Goal: Information Seeking & Learning: Learn about a topic

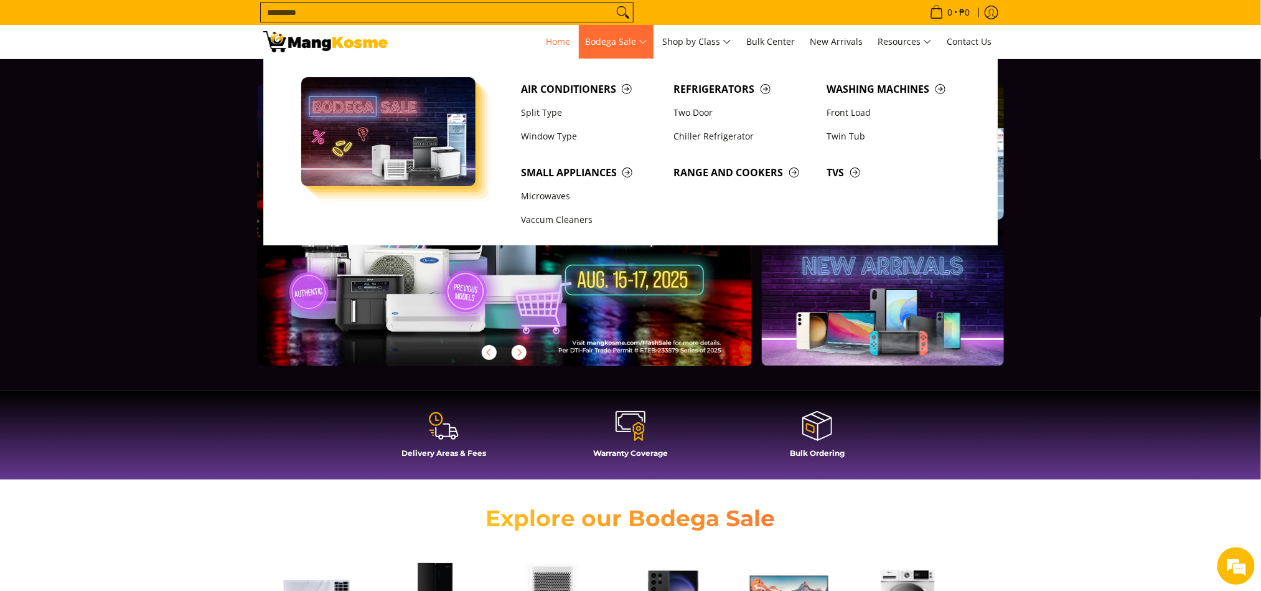
click at [645, 32] on link "Bodega Sale" at bounding box center [616, 42] width 75 height 34
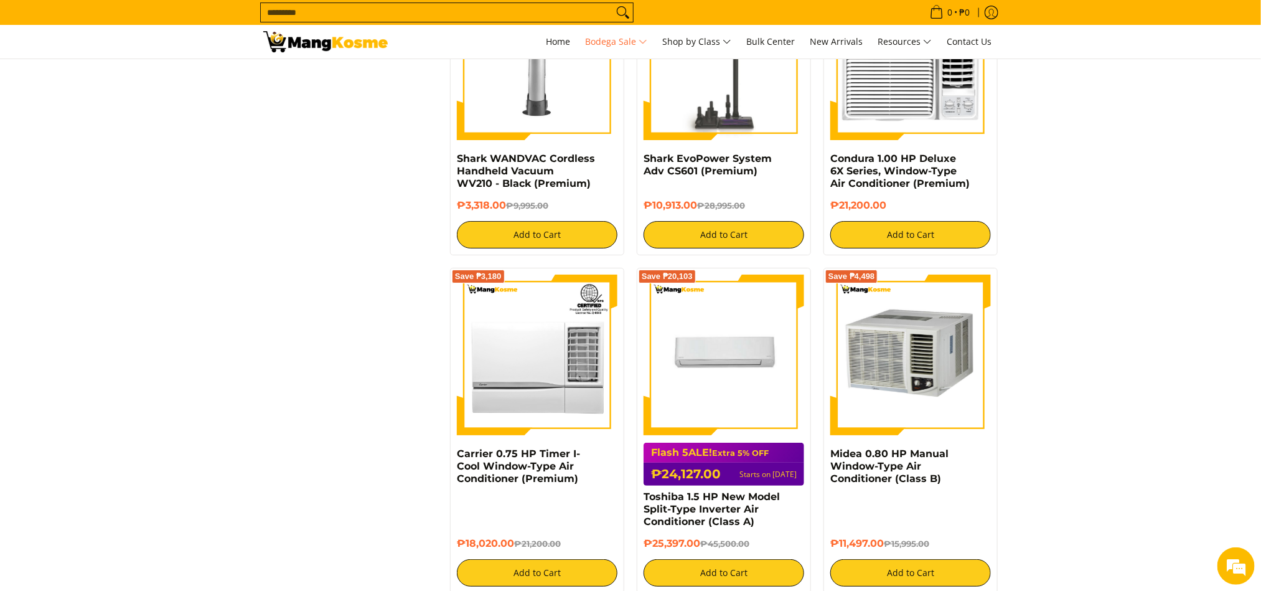
scroll to position [2419, 0]
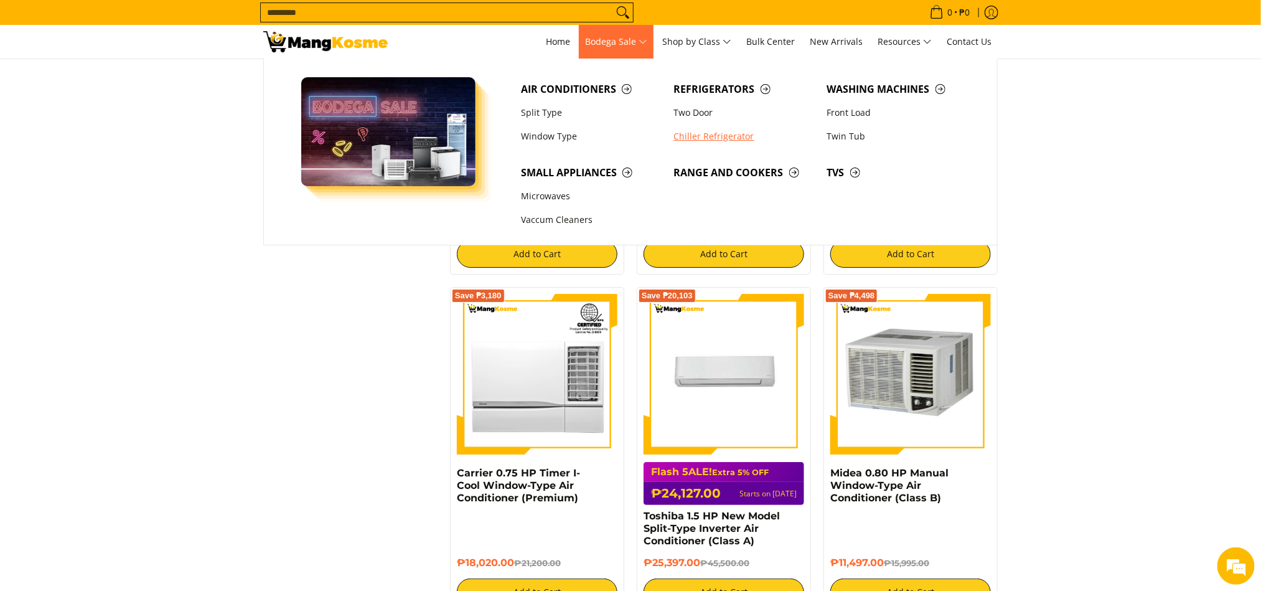
click at [702, 134] on link "Chiller Refrigerator" at bounding box center [744, 137] width 153 height 24
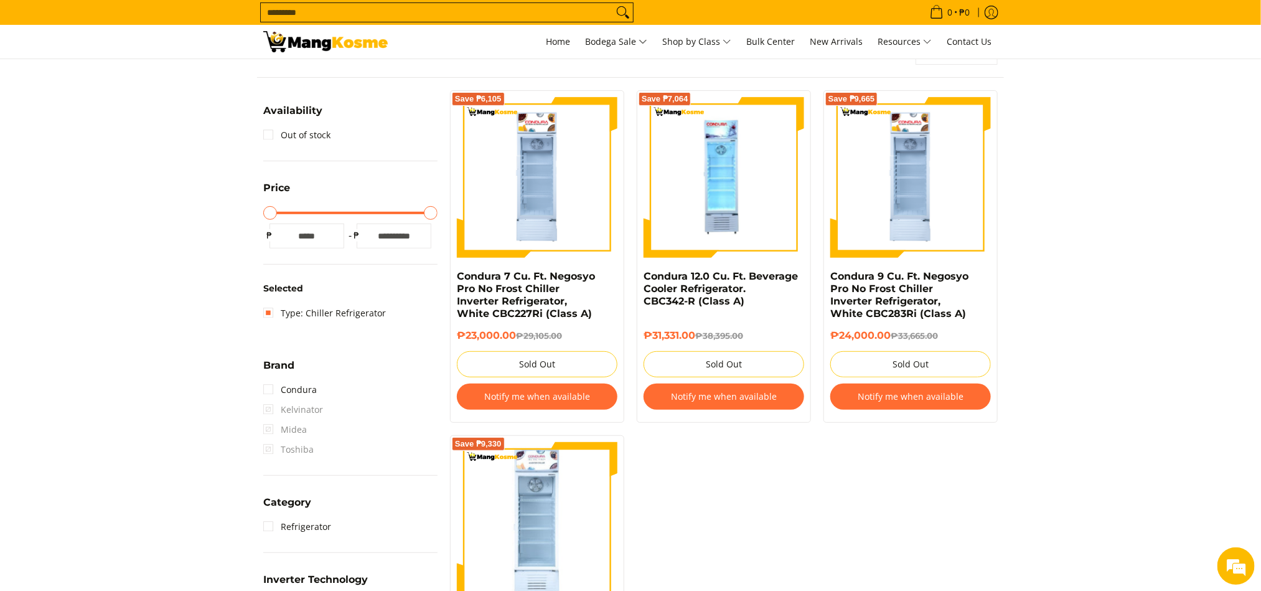
scroll to position [560, 0]
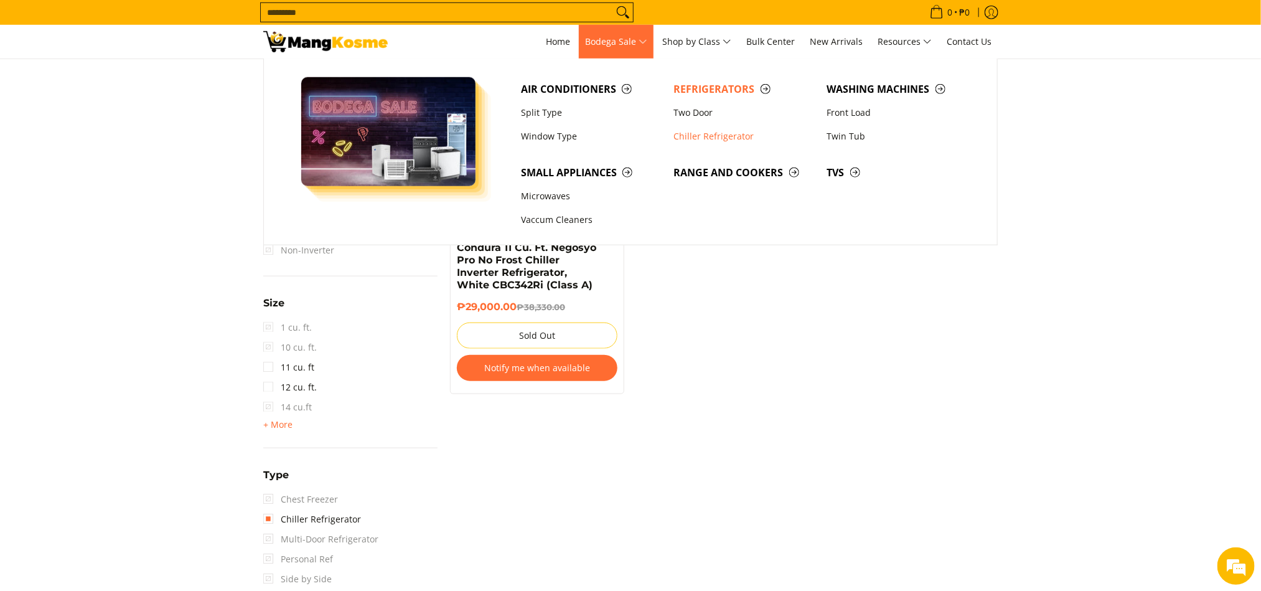
click at [635, 41] on span "Bodega Sale" at bounding box center [616, 42] width 62 height 16
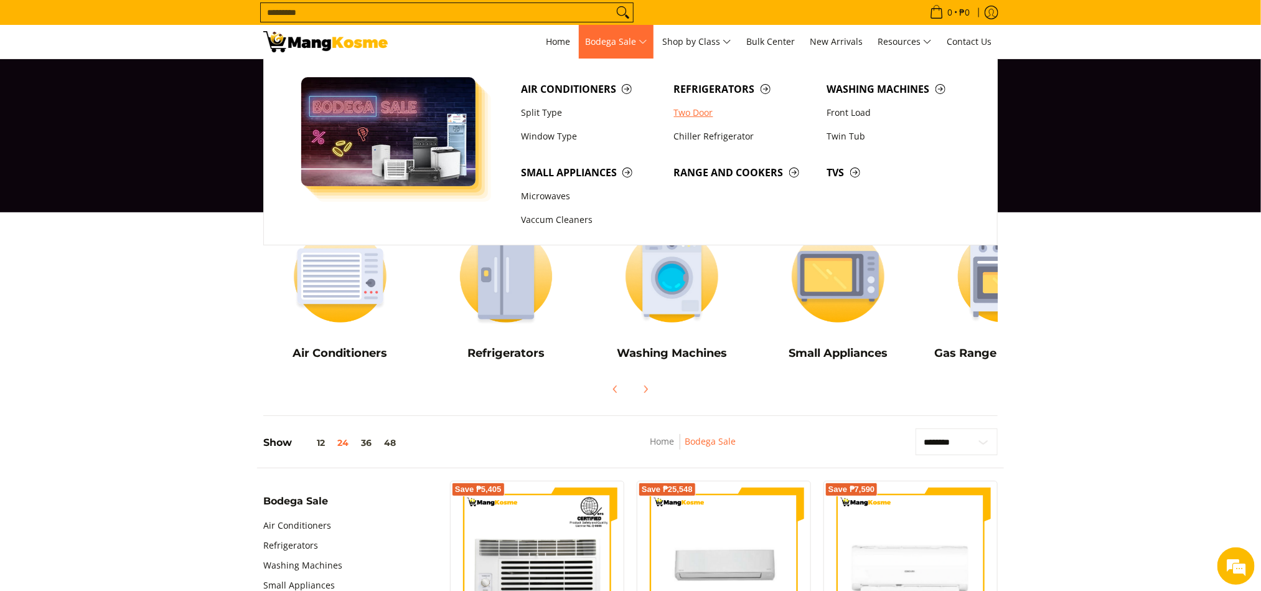
click at [723, 115] on link "Two Door" at bounding box center [744, 113] width 153 height 24
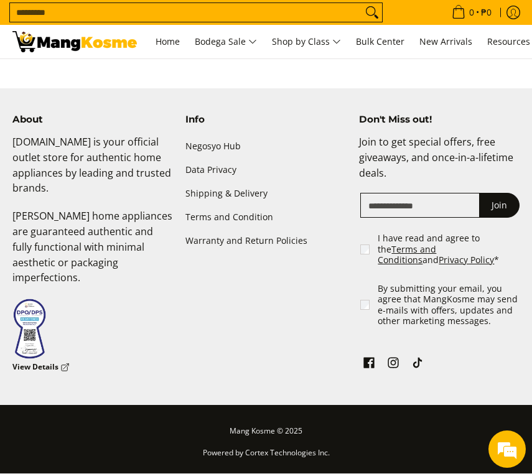
scroll to position [1997, 0]
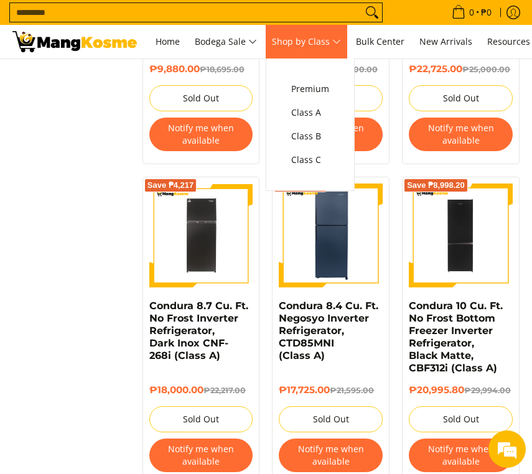
click at [337, 43] on span "Shop by Class" at bounding box center [306, 42] width 69 height 16
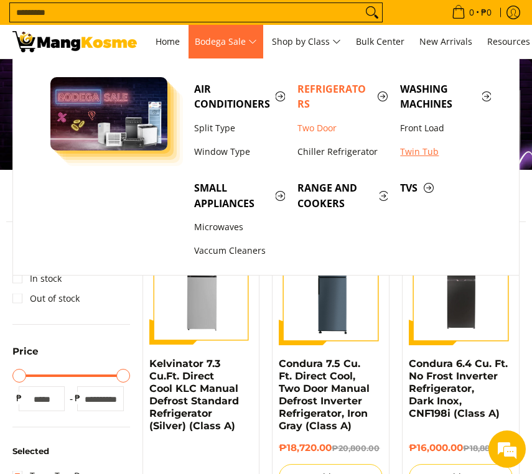
click at [424, 152] on link "Twin Tub" at bounding box center [445, 152] width 103 height 24
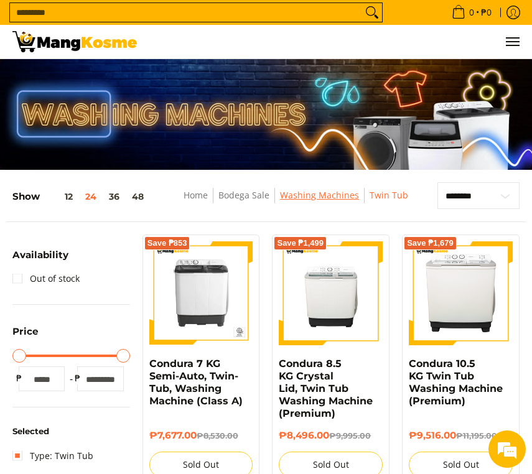
click at [314, 198] on link "Washing Machines" at bounding box center [319, 195] width 79 height 12
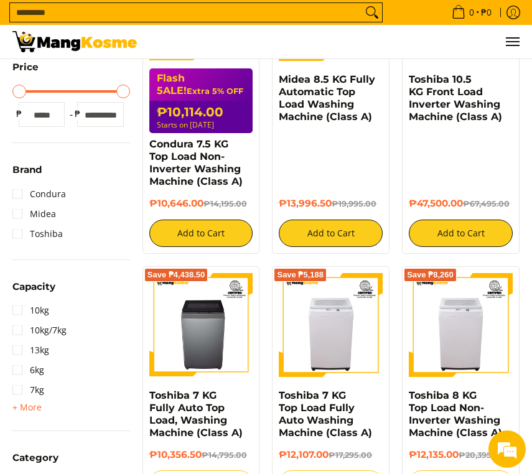
scroll to position [93, 0]
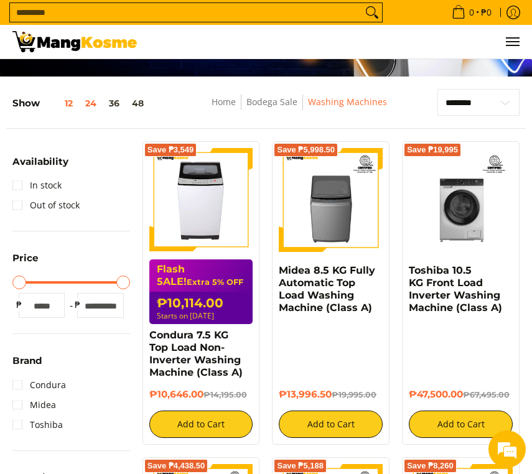
click at [75, 105] on button "12" at bounding box center [59, 103] width 39 height 10
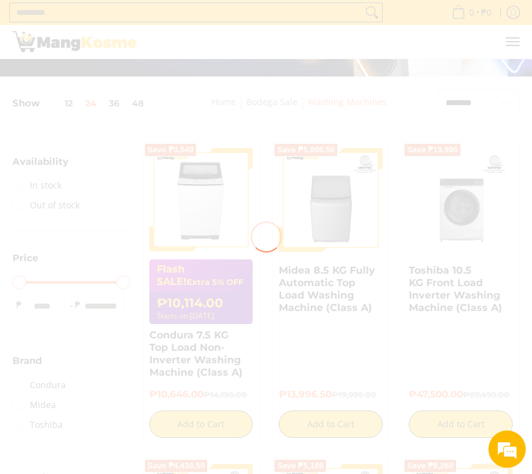
scroll to position [123, 0]
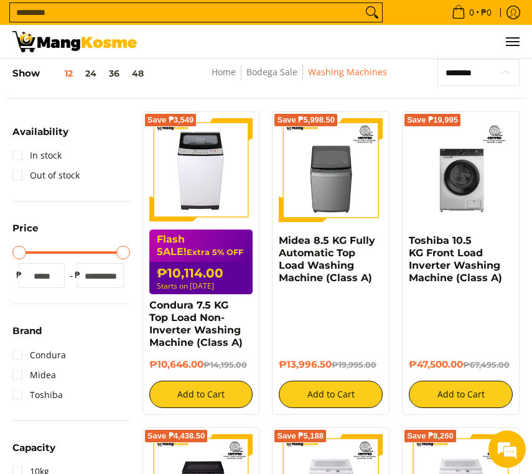
click at [508, 69] on select "**********" at bounding box center [479, 72] width 82 height 27
select select "**********"
click at [438, 60] on select "**********" at bounding box center [479, 72] width 82 height 27
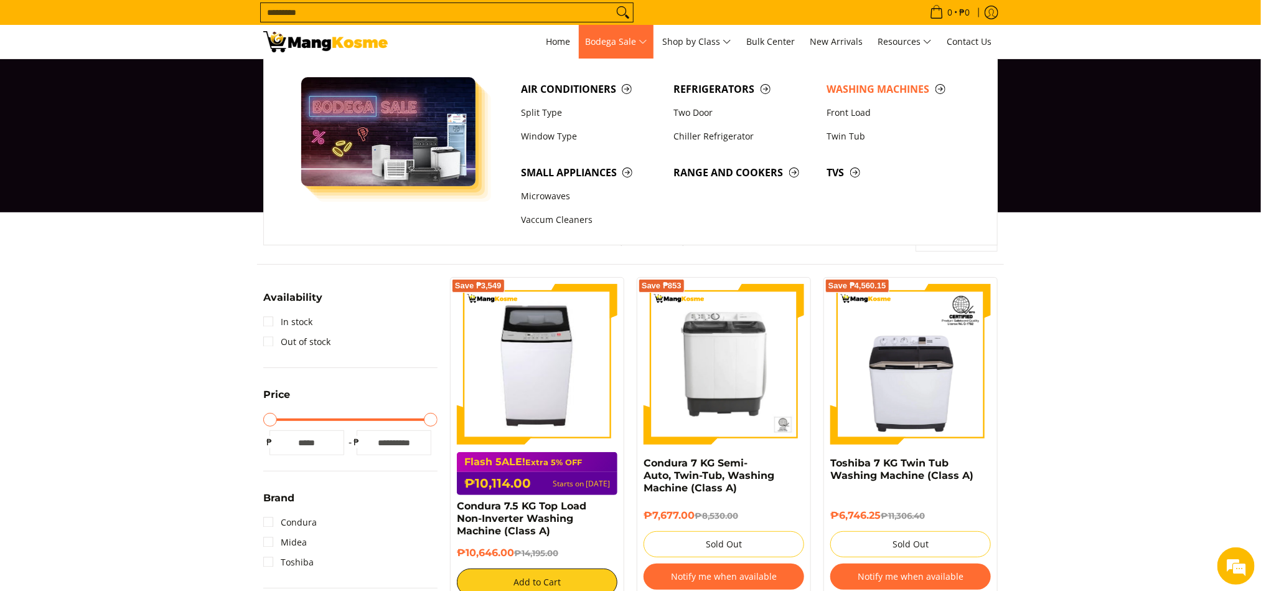
click at [532, 49] on span "Bodega Sale" at bounding box center [616, 42] width 62 height 16
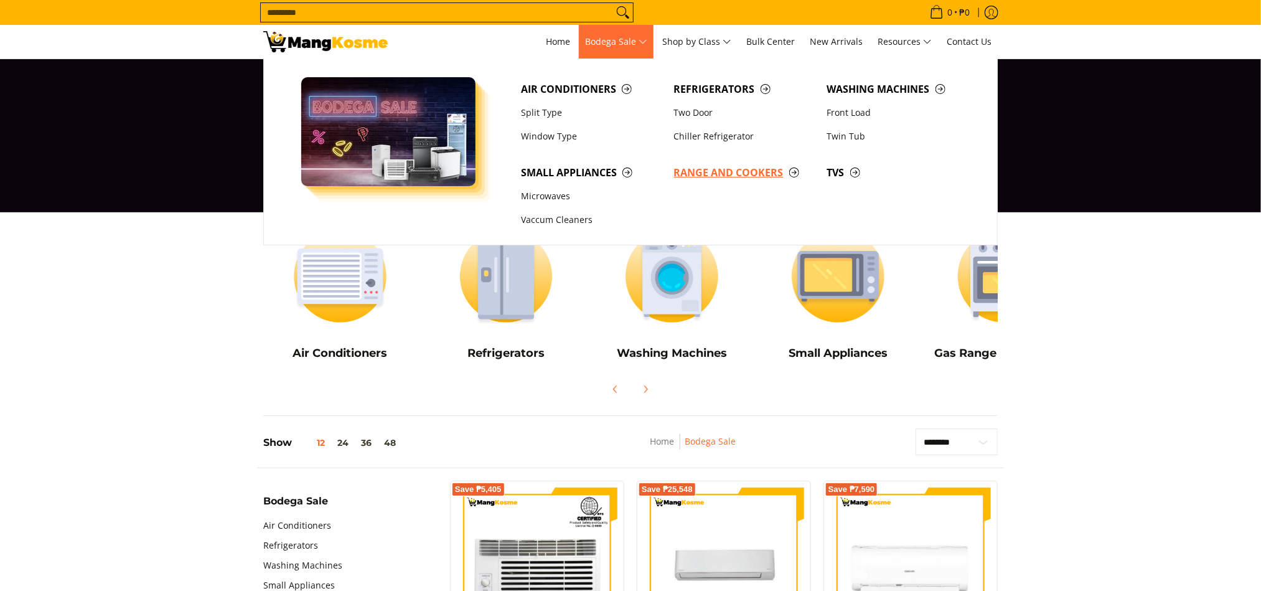
click at [721, 178] on span "Range and Cookers" at bounding box center [744, 173] width 141 height 16
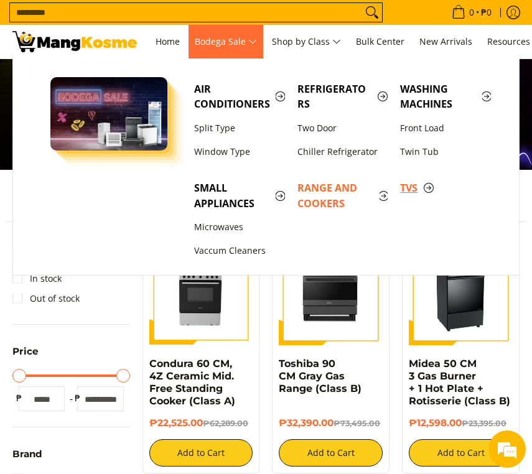
click at [426, 191] on span "TVs" at bounding box center [445, 189] width 91 height 16
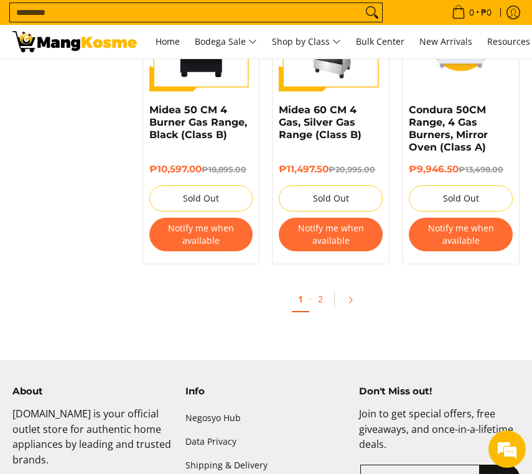
scroll to position [1238, 0]
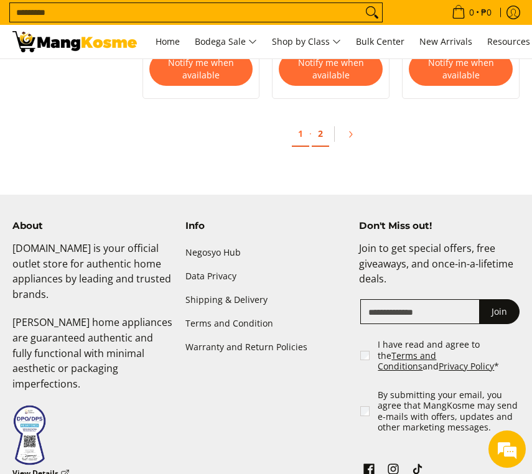
click at [327, 133] on link "2" at bounding box center [320, 134] width 17 height 26
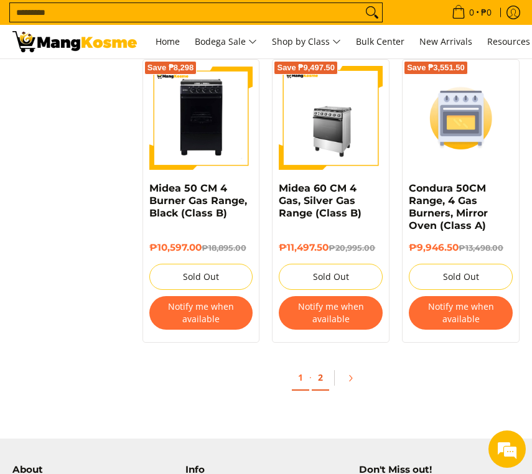
scroll to position [1027, 0]
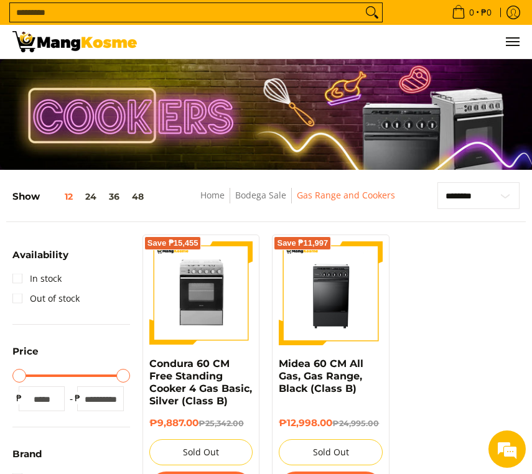
click at [496, 42] on ul "0 Log in Create an Account Search..." at bounding box center [334, 42] width 370 height 34
click at [507, 42] on span "Menu" at bounding box center [512, 42] width 15 height 0
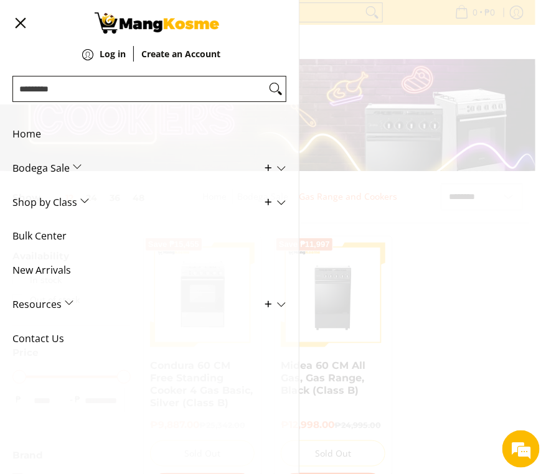
click at [45, 142] on span "Home" at bounding box center [139, 134] width 255 height 34
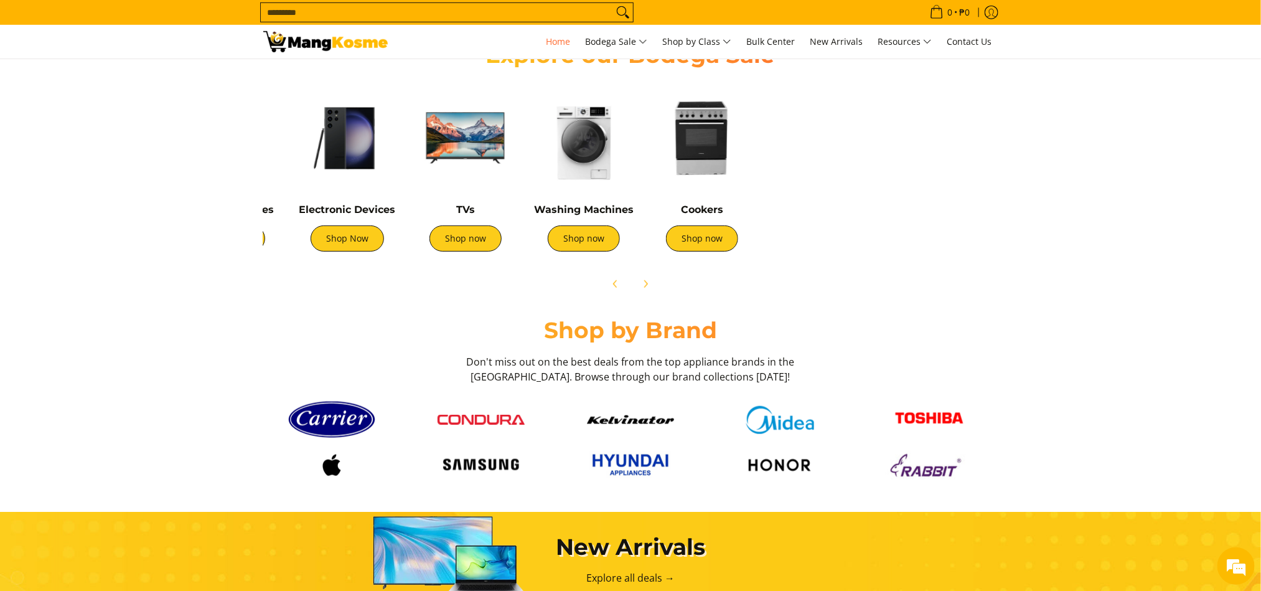
scroll to position [0, 990]
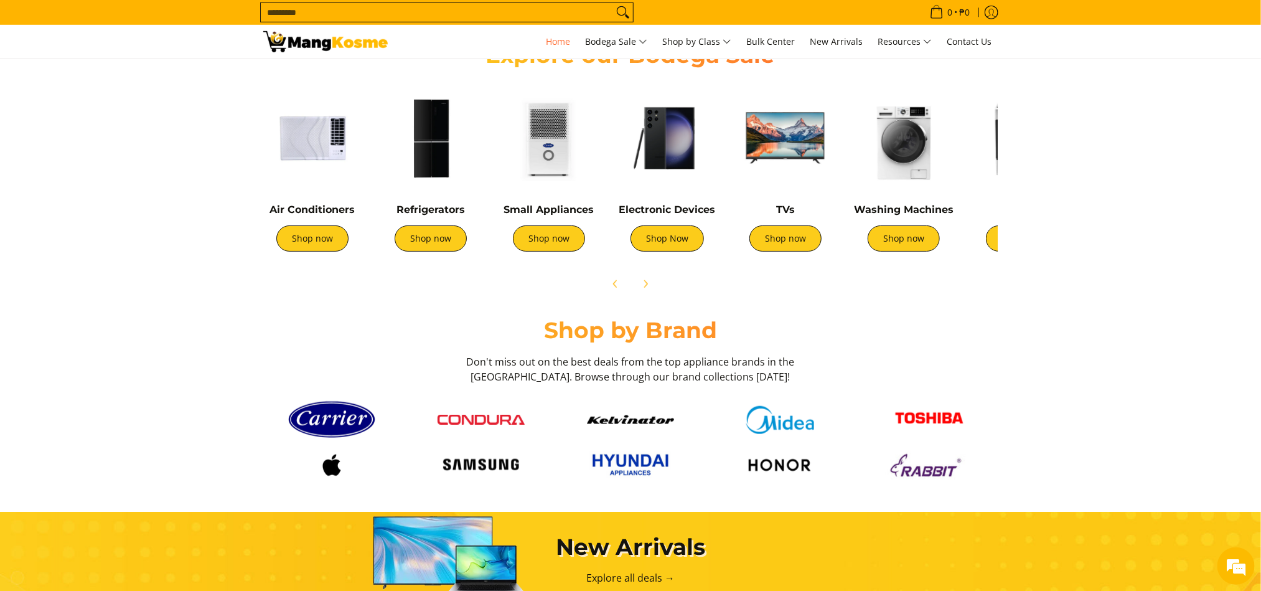
drag, startPoint x: 943, startPoint y: 184, endPoint x: 949, endPoint y: 193, distance: 11.2
click at [532, 193] on div "Washing Machines Shop now" at bounding box center [904, 174] width 106 height 179
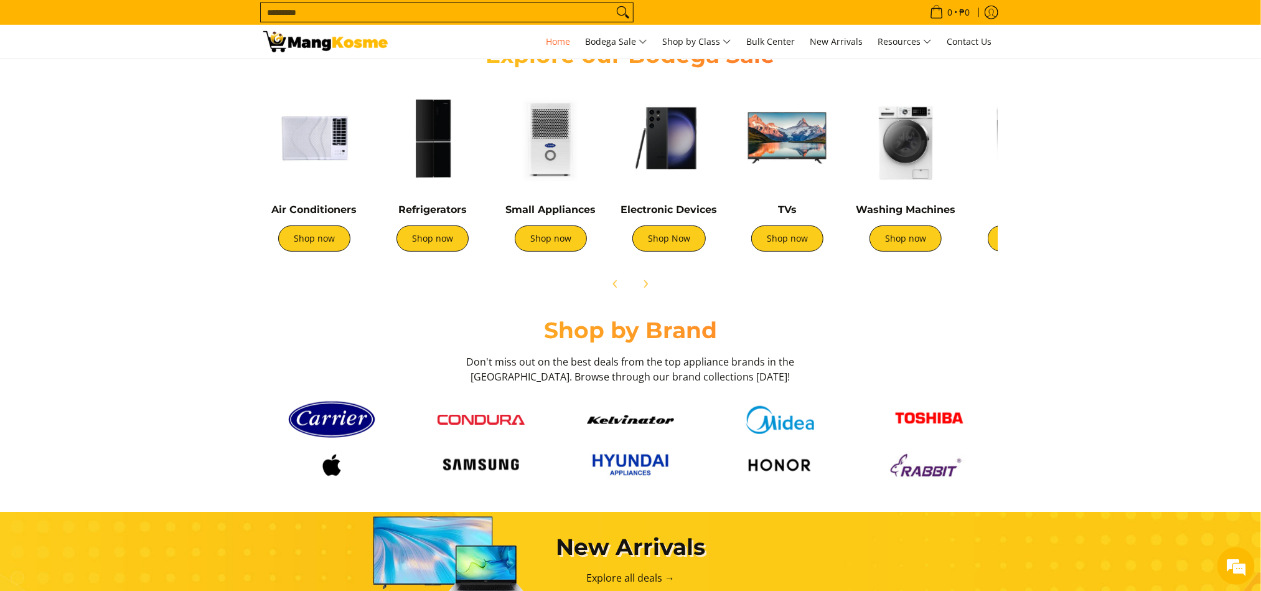
click at [532, 161] on img at bounding box center [669, 138] width 106 height 106
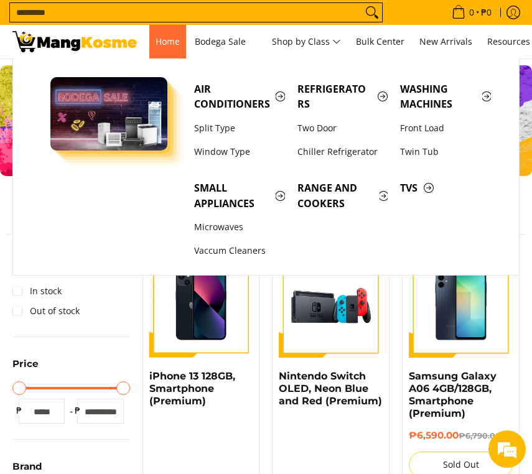
click at [167, 45] on span "Home" at bounding box center [168, 41] width 24 height 12
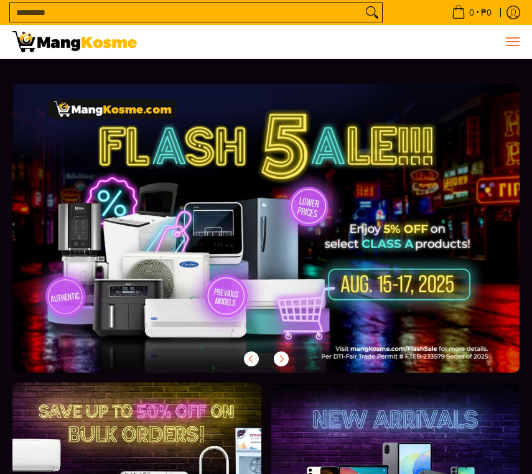
click at [512, 47] on button "Menu" at bounding box center [512, 42] width 15 height 34
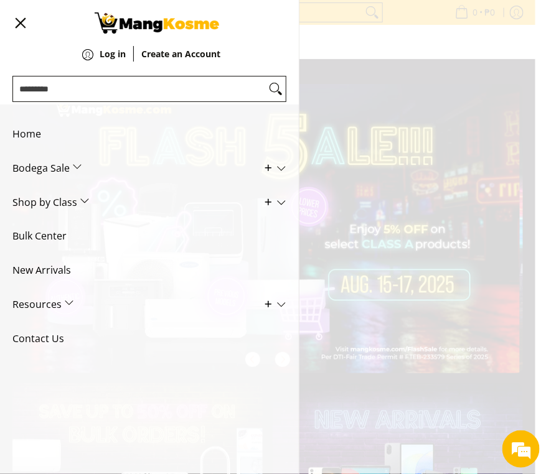
click at [532, 59] on div "0 Log in Create an Account" at bounding box center [267, 42] width 535 height 34
click at [21, 23] on span "Menu" at bounding box center [19, 23] width 15 height 0
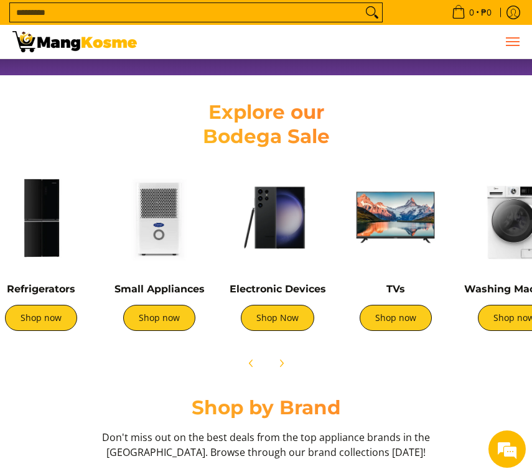
scroll to position [0, 196]
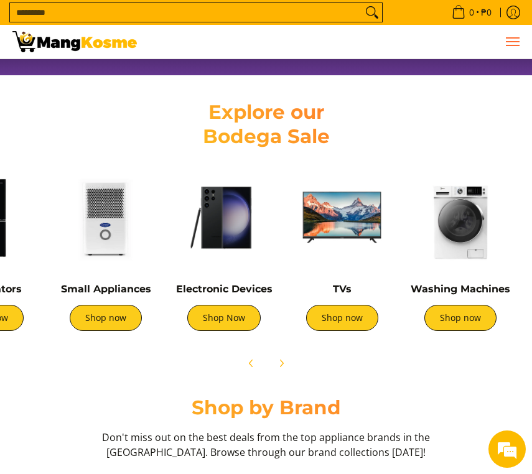
drag, startPoint x: 411, startPoint y: 234, endPoint x: 215, endPoint y: 235, distance: 196.1
click at [215, 235] on img at bounding box center [224, 218] width 106 height 106
click at [101, 243] on img at bounding box center [106, 218] width 106 height 106
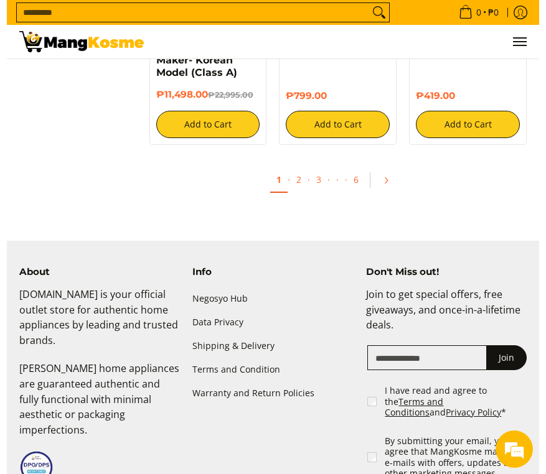
scroll to position [1016, 0]
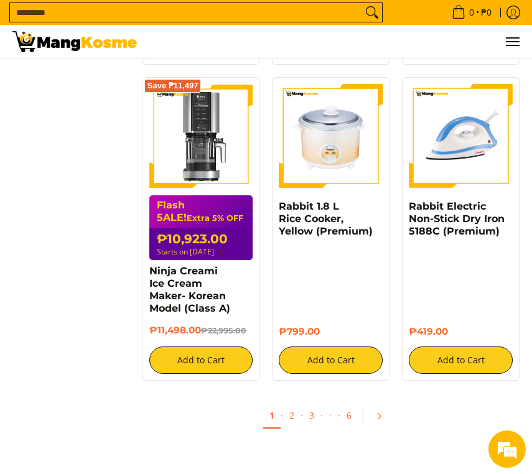
click at [524, 39] on div "0 Log in" at bounding box center [266, 42] width 520 height 34
click at [510, 42] on span "Menu" at bounding box center [512, 42] width 15 height 0
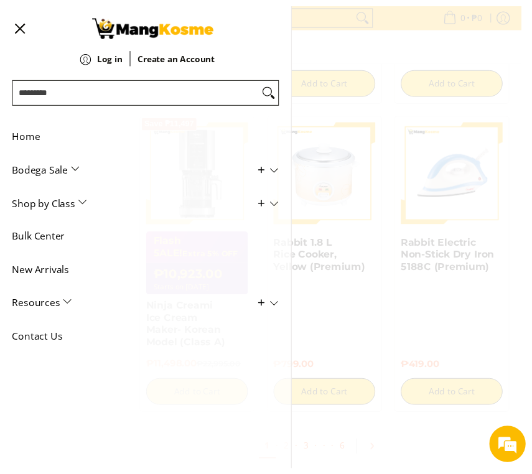
scroll to position [981, 0]
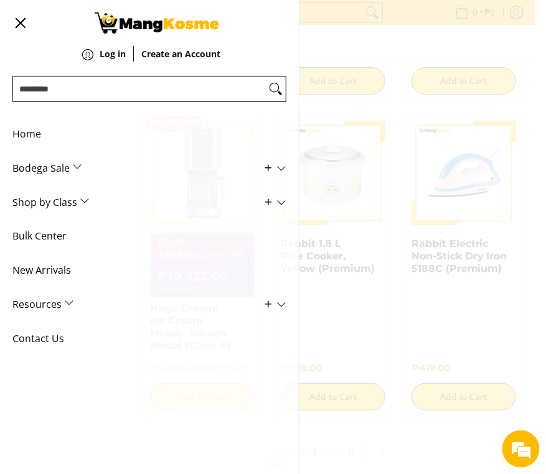
click at [7, 23] on div "0 Log in" at bounding box center [149, 52] width 286 height 105
click at [22, 23] on span "Menu" at bounding box center [19, 23] width 15 height 0
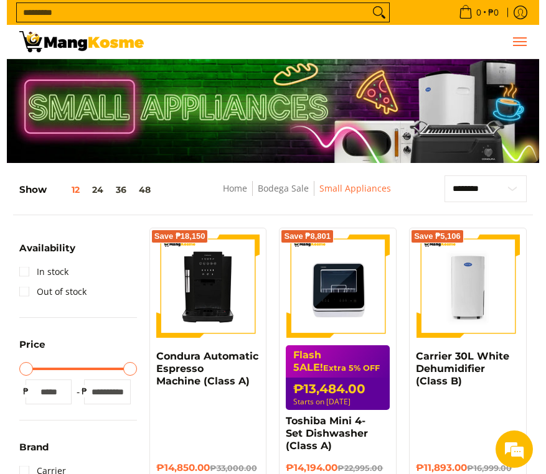
scroll to position [0, 0]
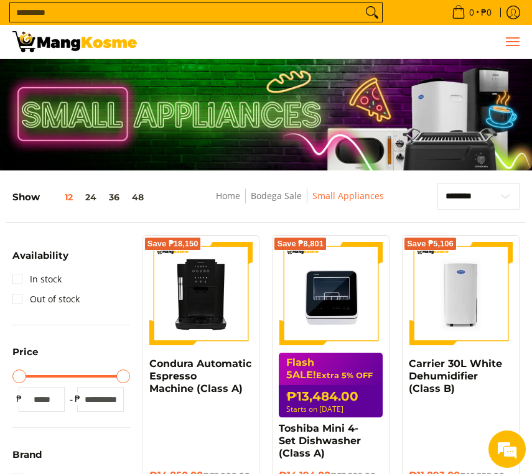
click at [518, 42] on span "Menu" at bounding box center [512, 42] width 15 height 0
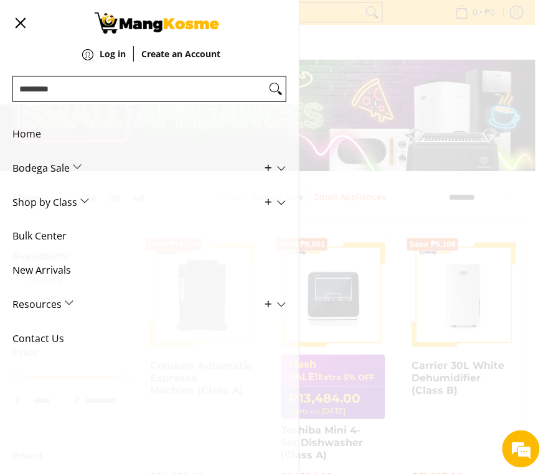
drag, startPoint x: 41, startPoint y: 125, endPoint x: 90, endPoint y: 129, distance: 49.3
click at [39, 125] on span "Home" at bounding box center [139, 134] width 255 height 34
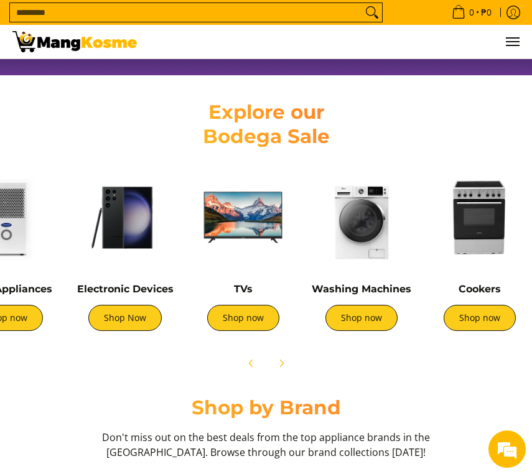
scroll to position [0, 327]
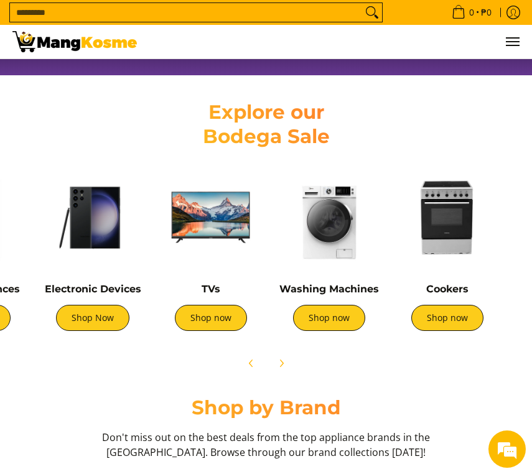
drag, startPoint x: 499, startPoint y: 219, endPoint x: 6, endPoint y: 197, distance: 493.6
click at [6, 197] on div "Air Conditioners Shop now Refrigerators Shop now Shop now" at bounding box center [102, 251] width 847 height 185
click at [215, 200] on img at bounding box center [211, 218] width 106 height 106
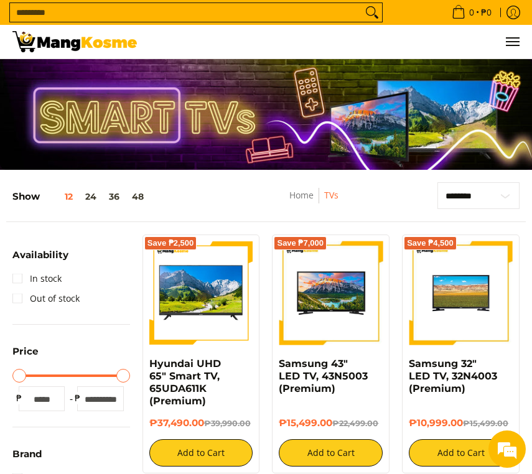
scroll to position [93, 0]
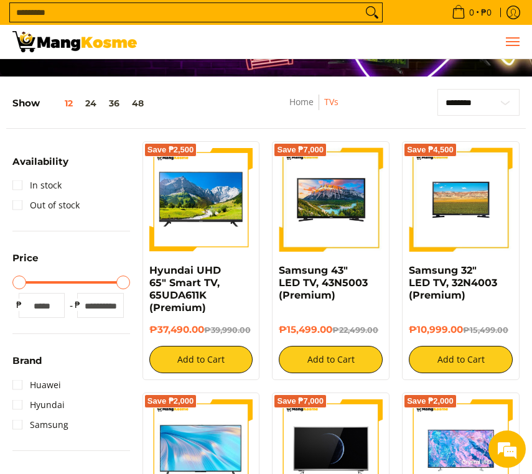
click at [514, 47] on button "Menu" at bounding box center [512, 42] width 15 height 34
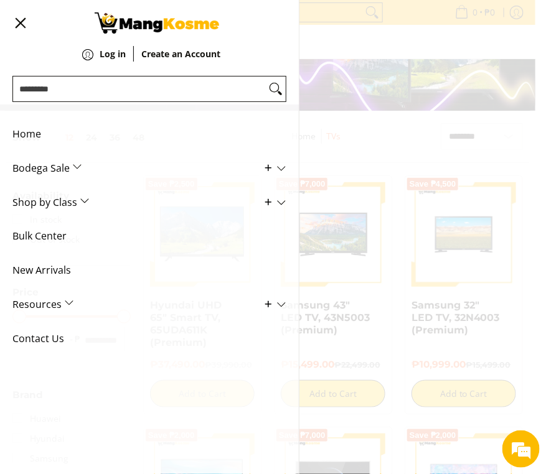
scroll to position [59, 0]
click at [40, 131] on span "Home" at bounding box center [139, 134] width 255 height 34
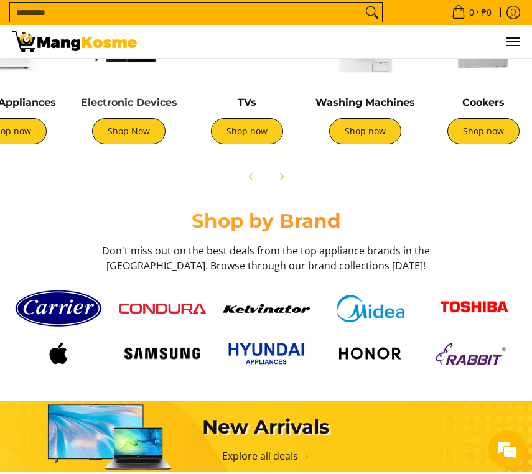
scroll to position [0, 327]
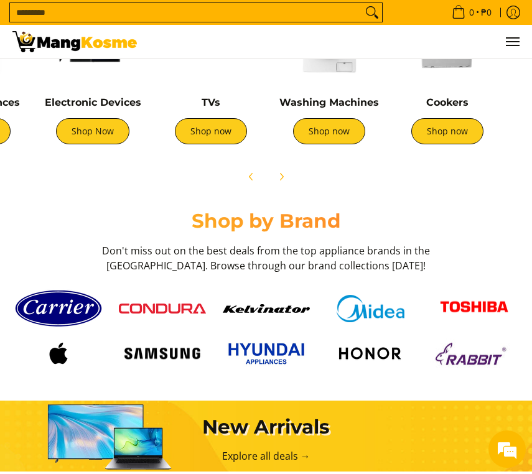
drag, startPoint x: 474, startPoint y: 103, endPoint x: 88, endPoint y: 96, distance: 386.7
click at [88, 96] on div "Electronic Devices Shop Now" at bounding box center [93, 64] width 118 height 185
click at [285, 177] on icon "Next" at bounding box center [281, 177] width 10 height 10
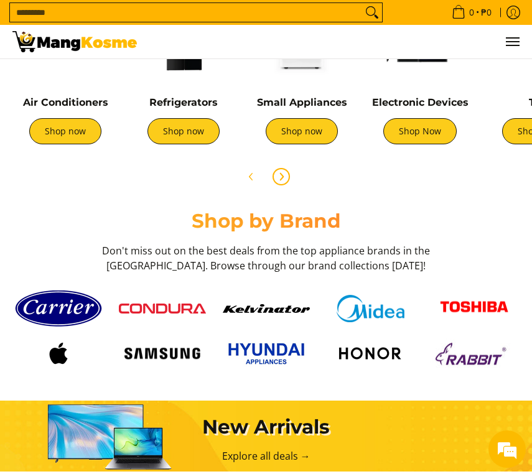
scroll to position [0, 0]
click at [285, 177] on icon "Next" at bounding box center [281, 177] width 10 height 10
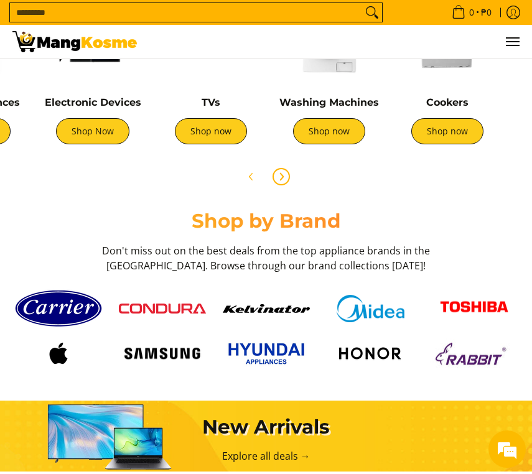
click at [332, 84] on img at bounding box center [329, 31] width 106 height 106
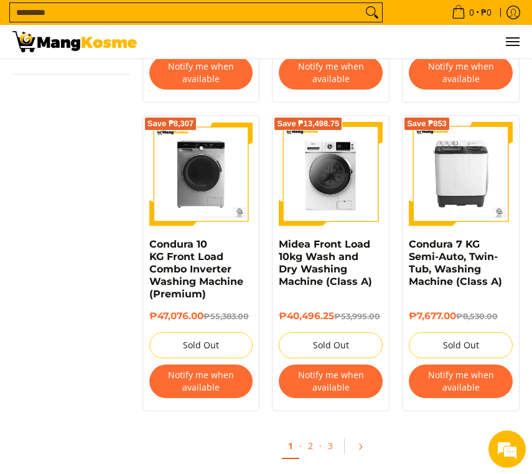
scroll to position [1027, 0]
